Goal: Information Seeking & Learning: Learn about a topic

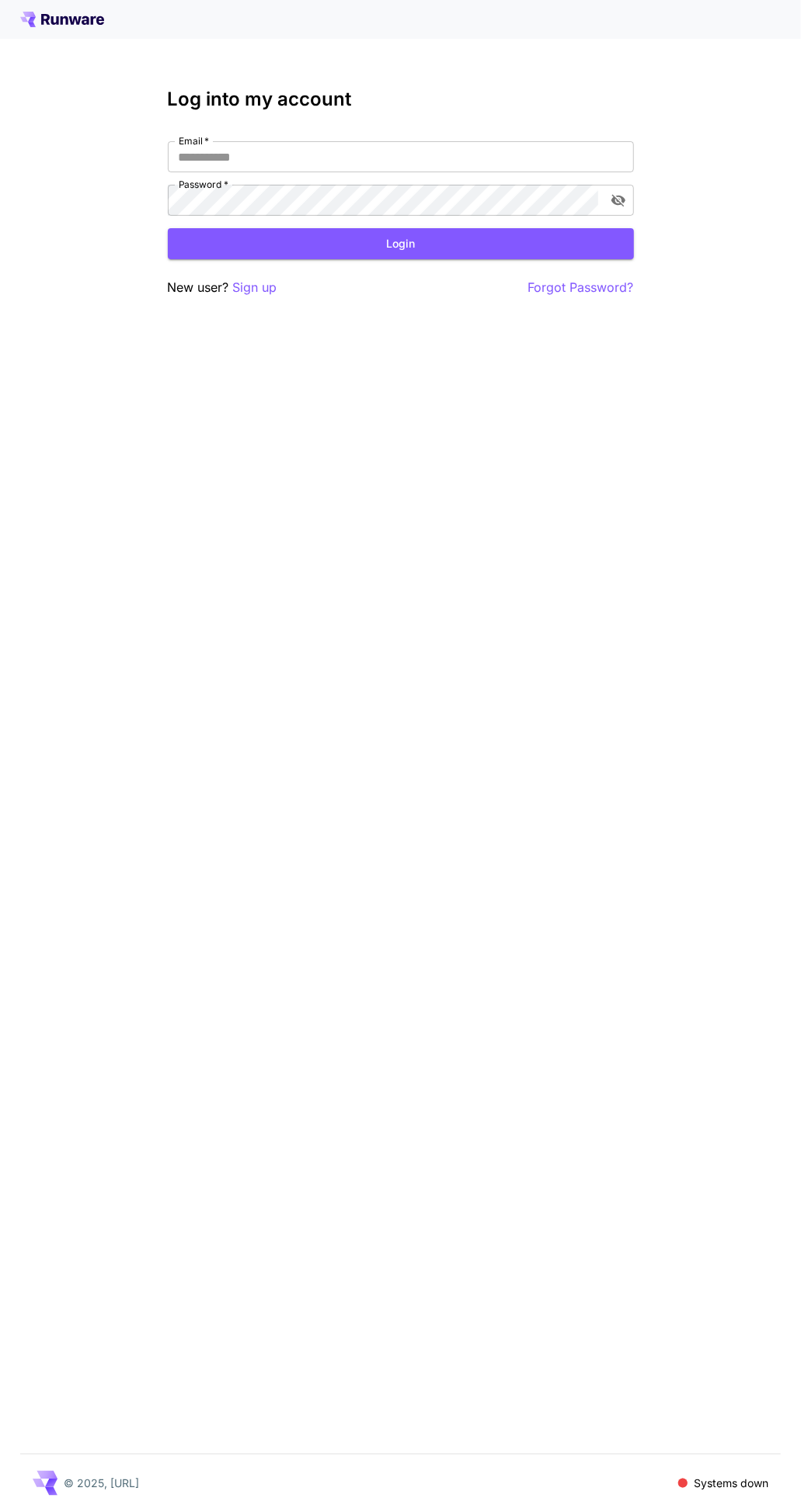
type input "**********"
click button "Login" at bounding box center [401, 244] width 466 height 32
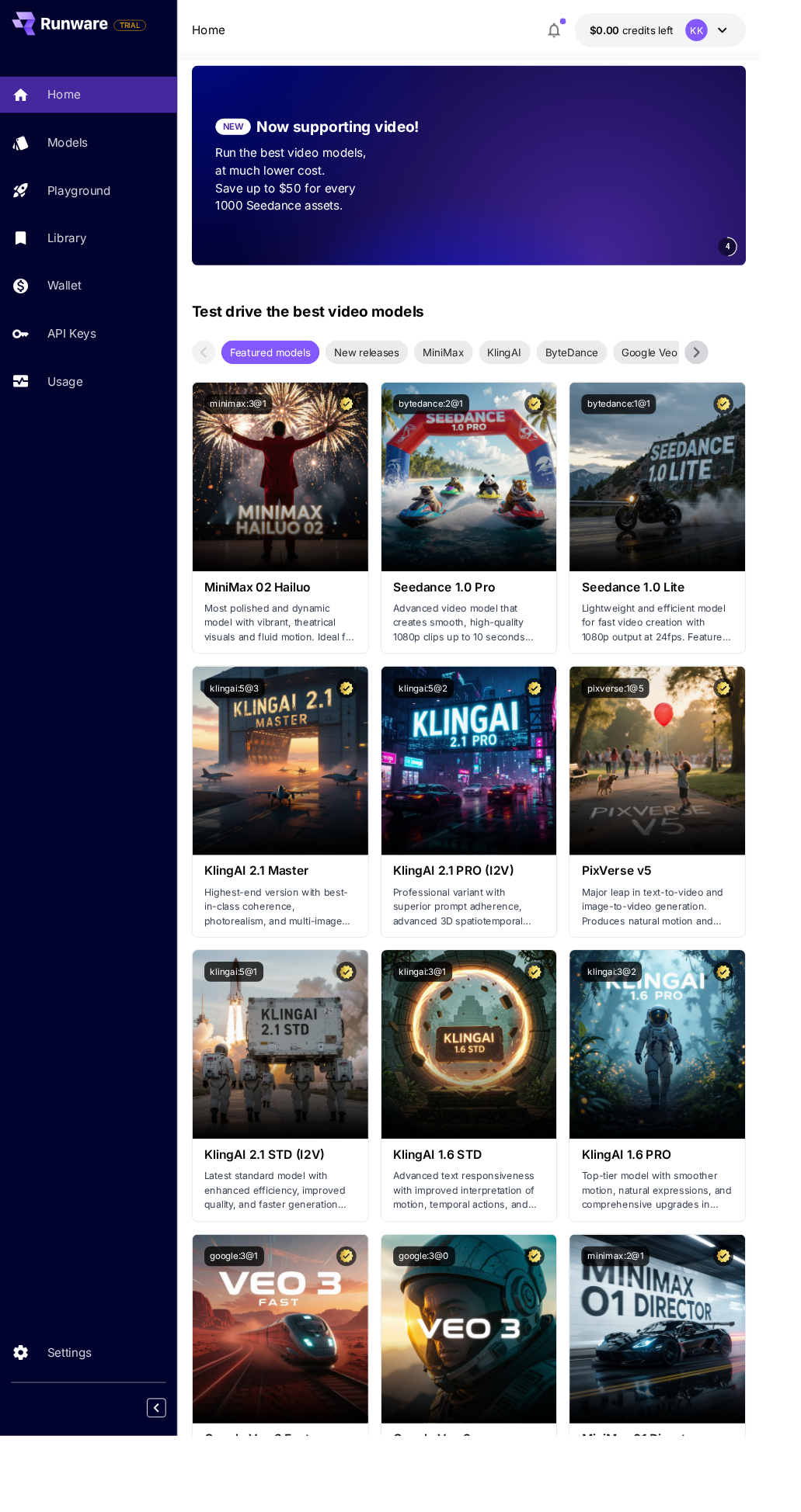
scroll to position [258, 0]
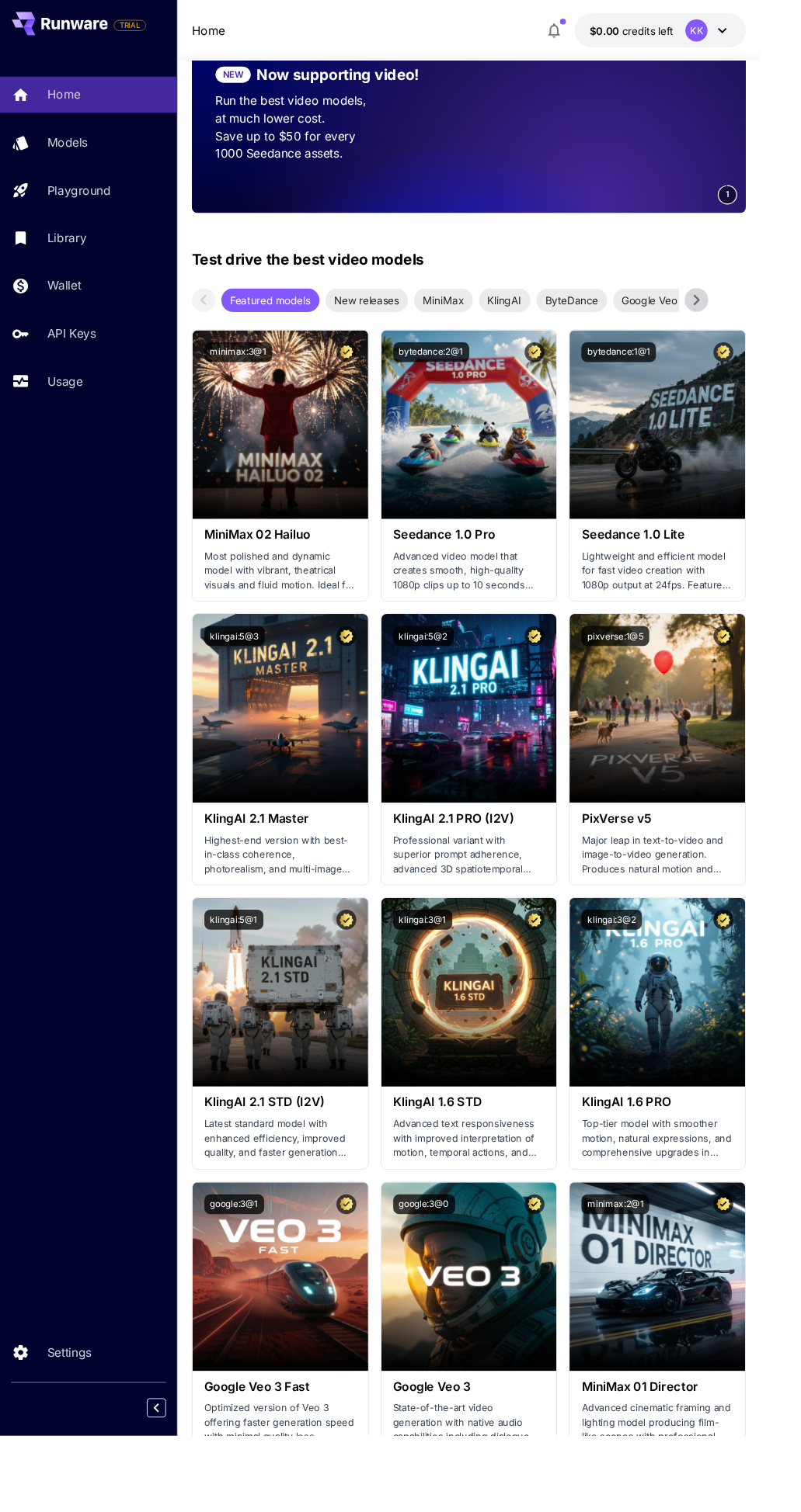
click at [272, 732] on div "Launch in Playground" at bounding box center [294, 746] width 185 height 199
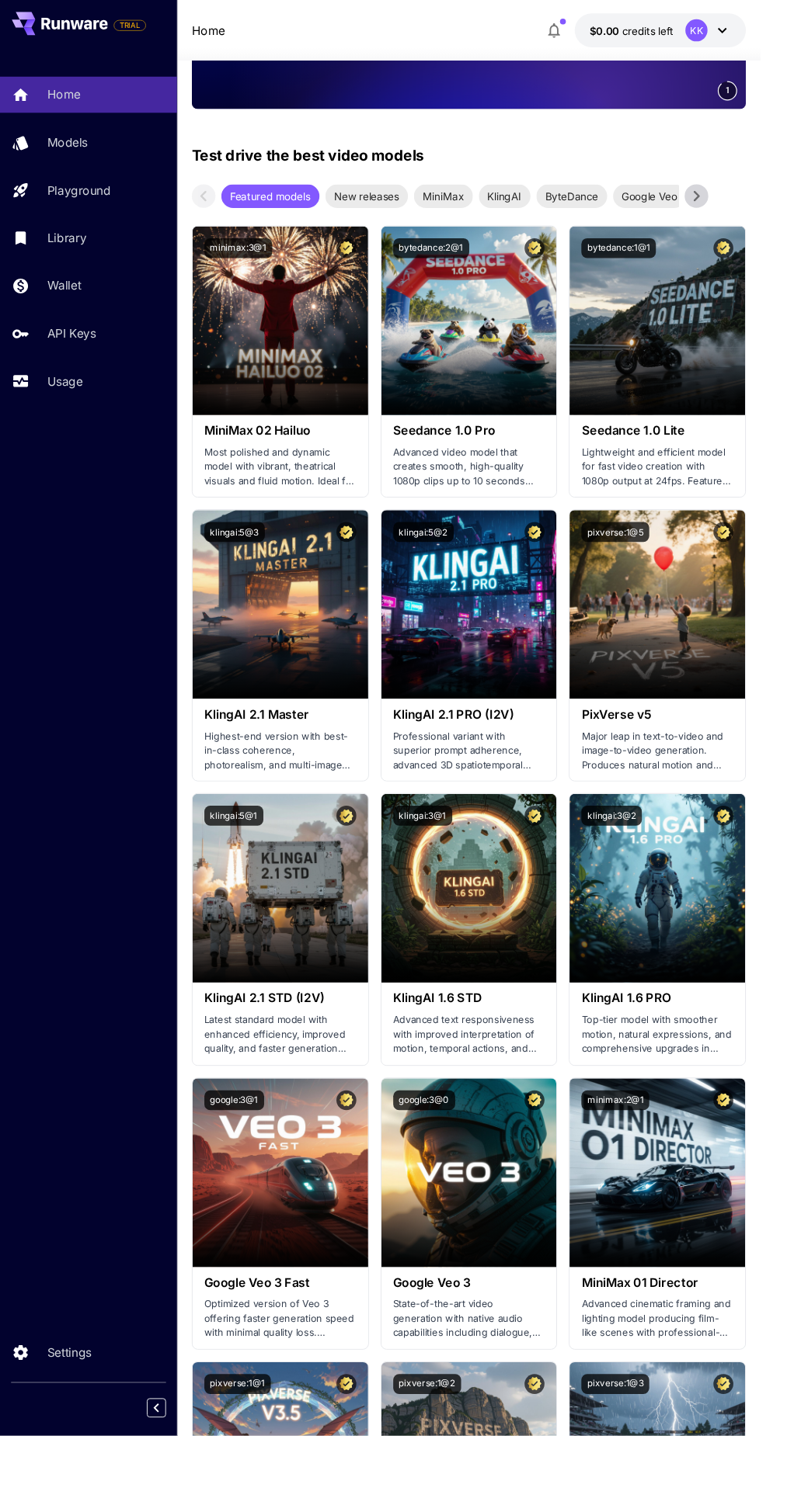
scroll to position [389, 0]
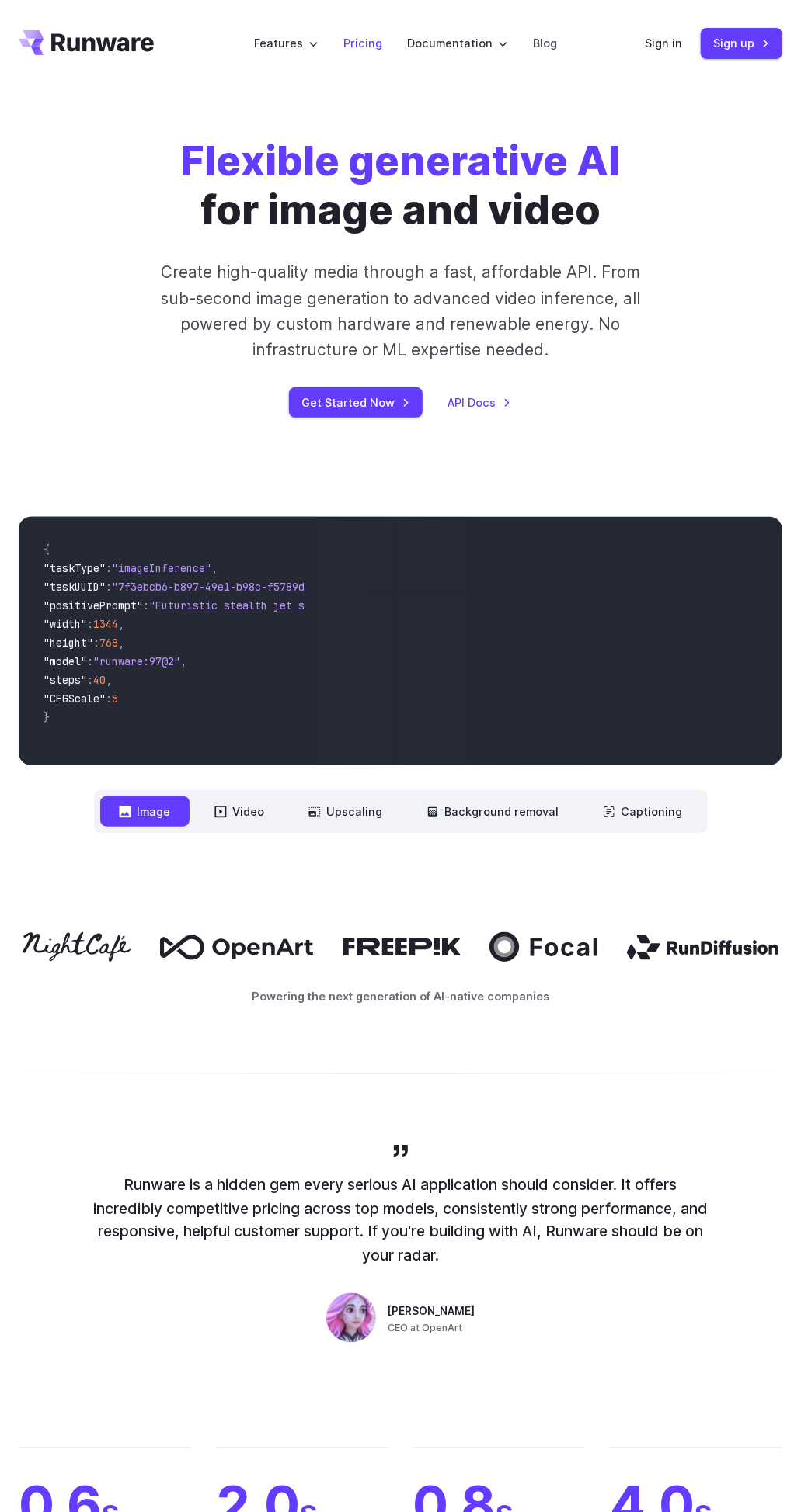
click at [364, 49] on link "Pricing" at bounding box center [363, 43] width 39 height 18
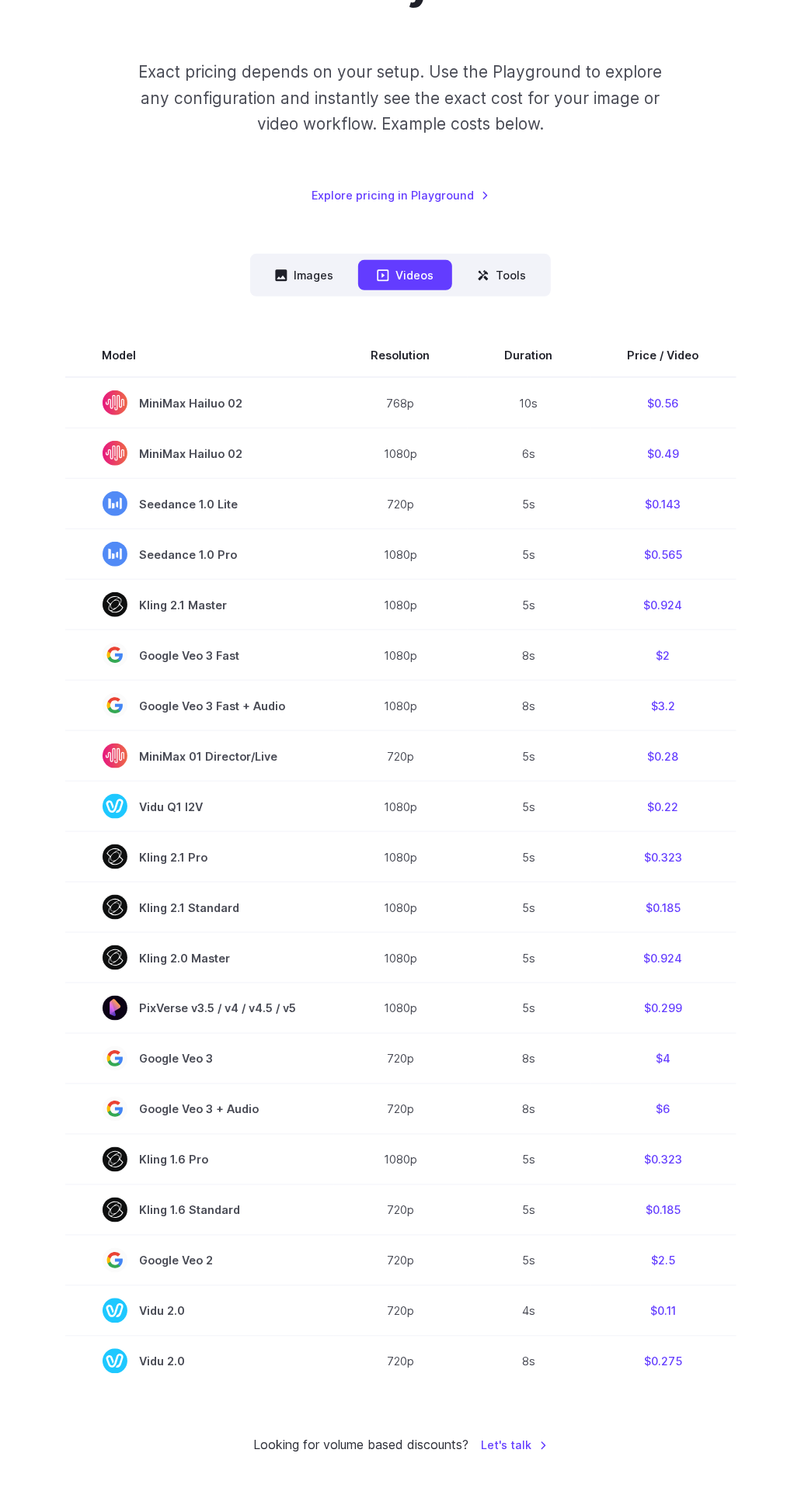
scroll to position [248, 0]
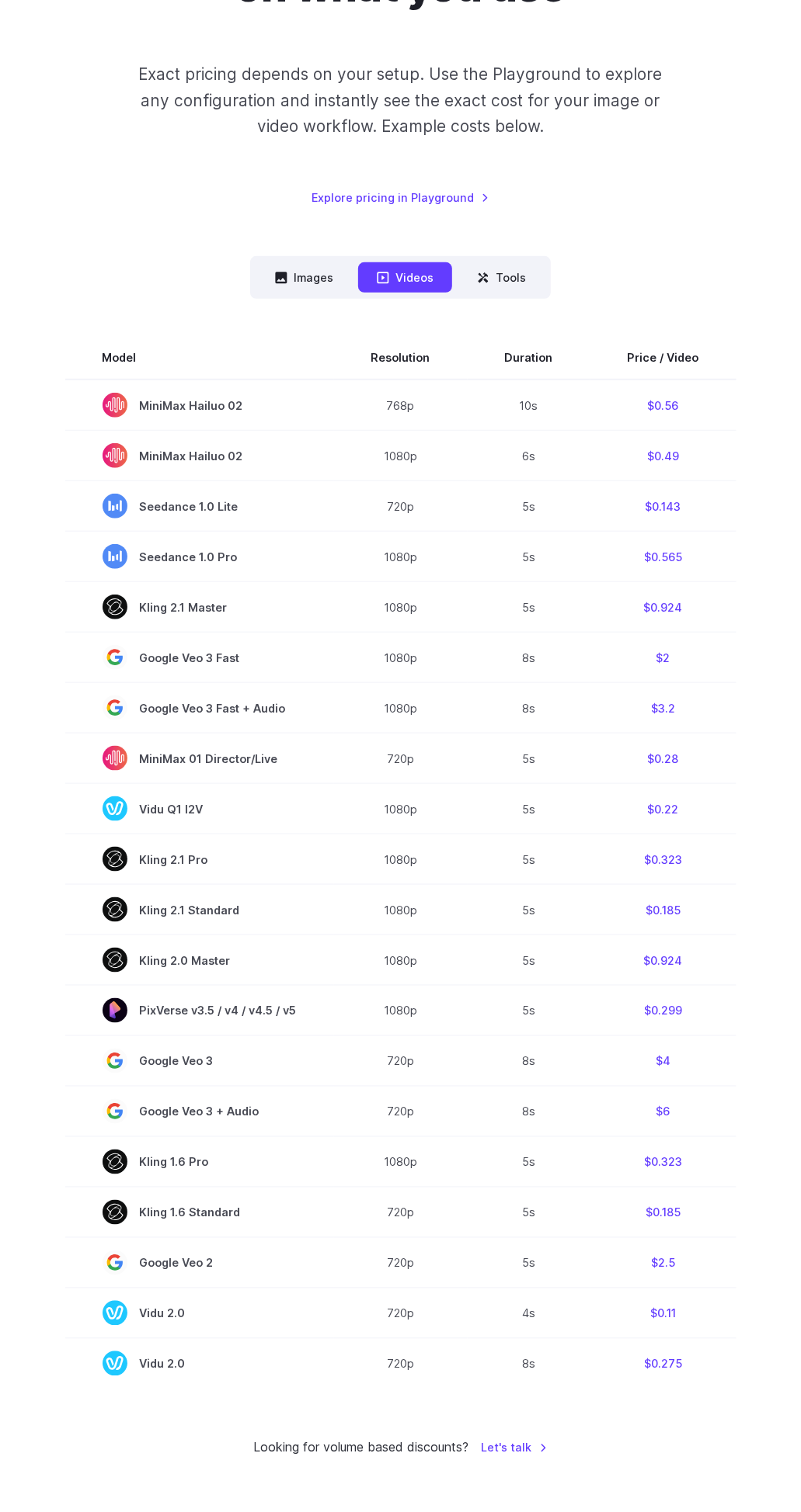
click at [332, 271] on button "Images" at bounding box center [304, 277] width 96 height 31
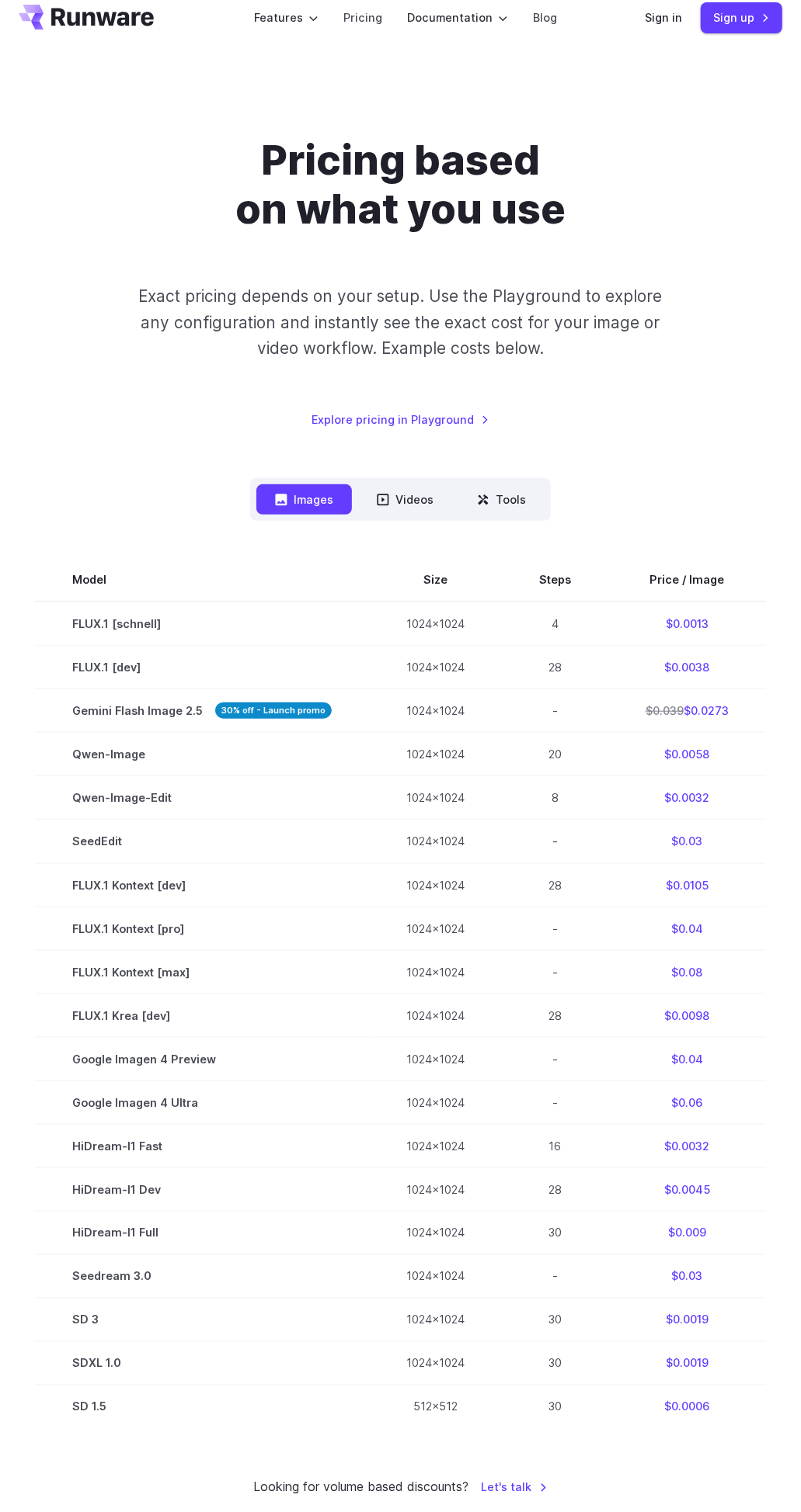
scroll to position [0, 0]
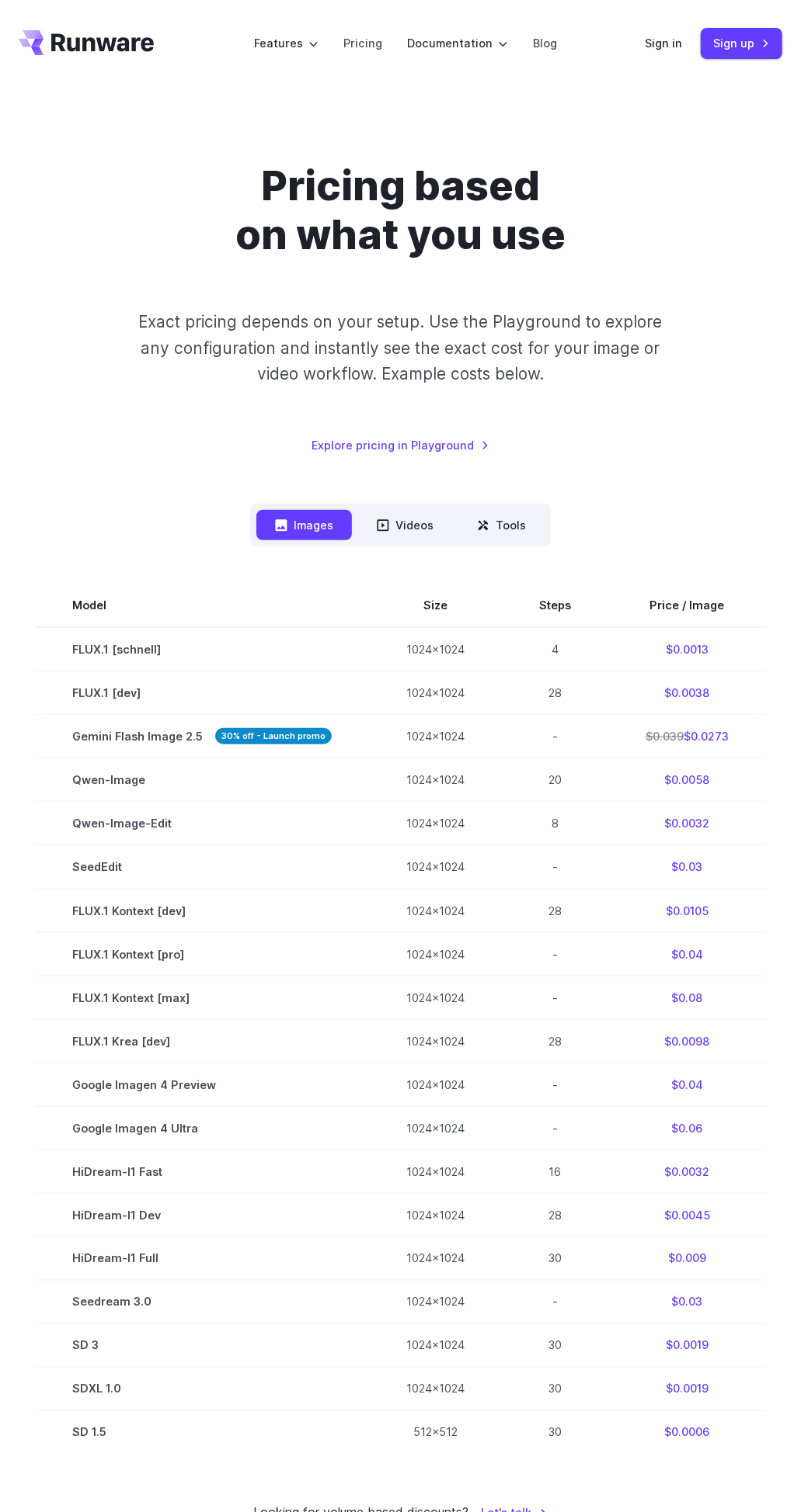
click at [415, 526] on button "Videos" at bounding box center [405, 525] width 94 height 31
